Goal: Find specific page/section: Find specific page/section

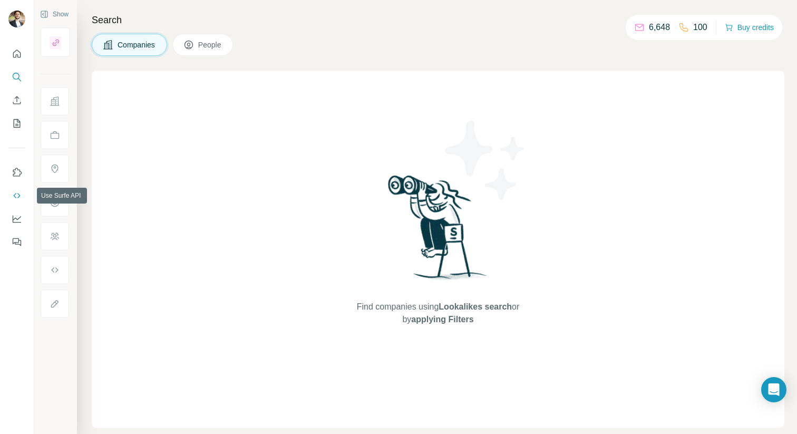
click at [20, 194] on icon "Use Surfe API" at bounding box center [17, 195] width 11 height 11
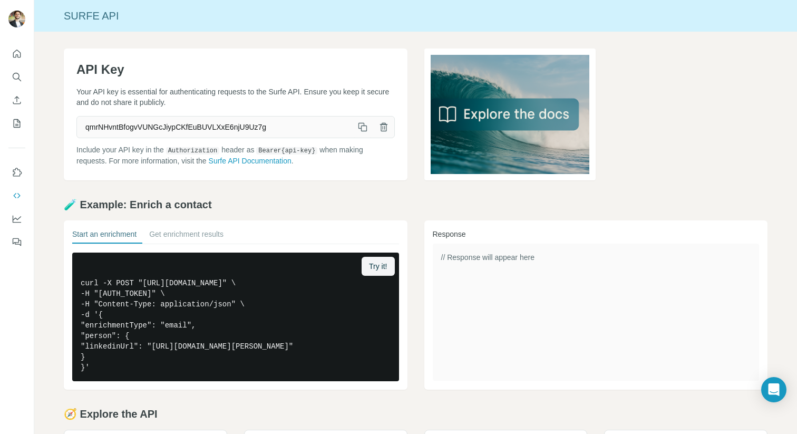
click at [362, 129] on icon "button" at bounding box center [362, 127] width 11 height 11
